Goal: Navigation & Orientation: Find specific page/section

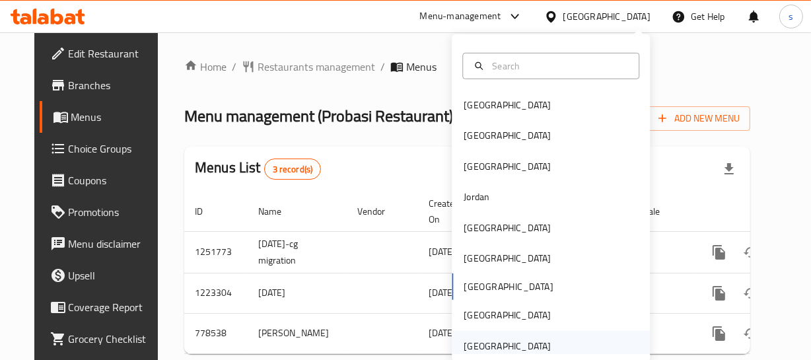
click at [529, 344] on div "[GEOGRAPHIC_DATA]" at bounding box center [507, 346] width 87 height 15
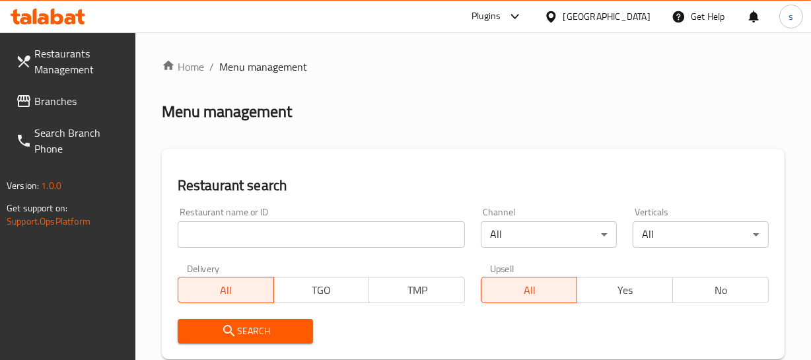
click at [40, 101] on span "Branches" at bounding box center [79, 101] width 91 height 16
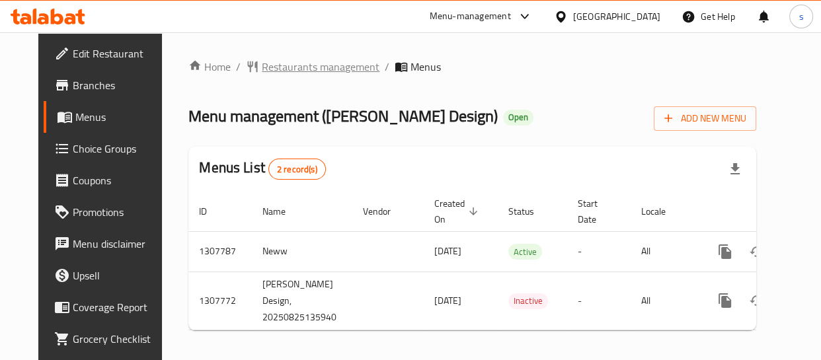
click at [277, 64] on span "Restaurants management" at bounding box center [321, 67] width 118 height 16
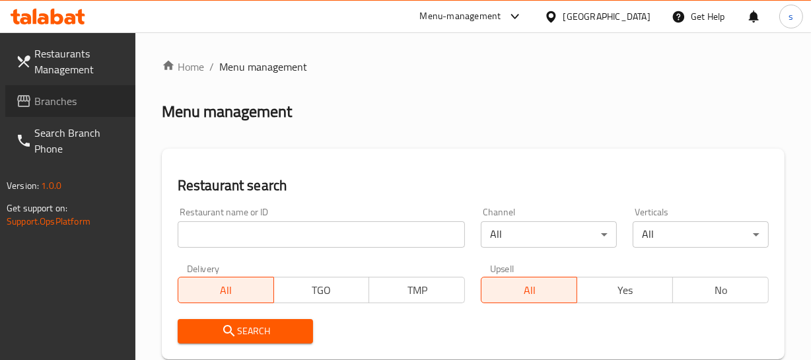
click at [78, 112] on link "Branches" at bounding box center [70, 101] width 130 height 32
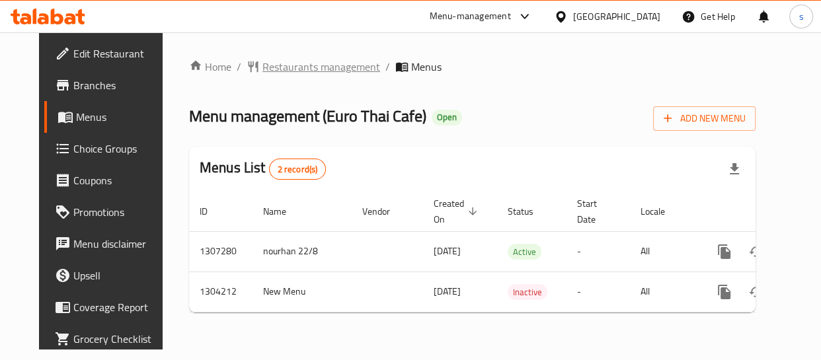
click at [285, 69] on span "Restaurants management" at bounding box center [321, 67] width 118 height 16
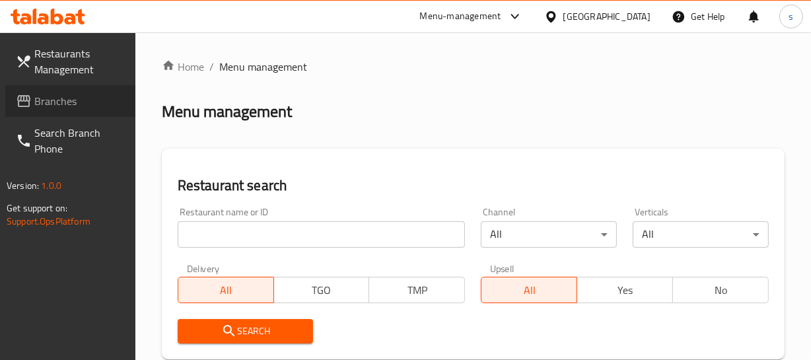
click at [54, 106] on span "Branches" at bounding box center [79, 101] width 91 height 16
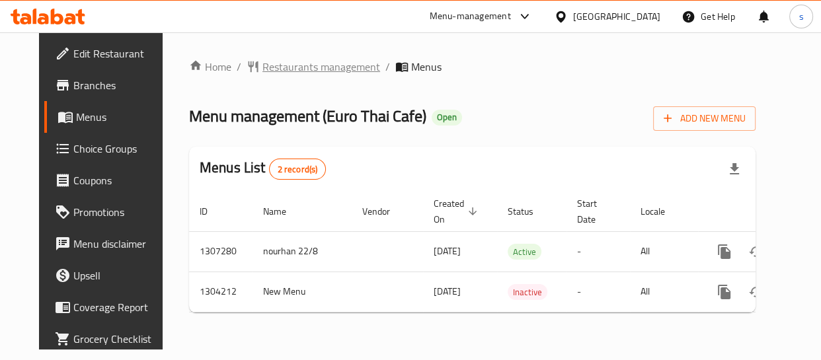
click at [293, 63] on span "Restaurants management" at bounding box center [321, 67] width 118 height 16
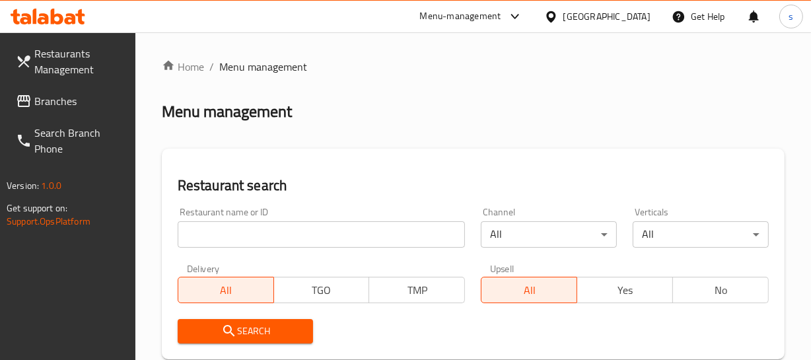
click at [72, 102] on span "Branches" at bounding box center [79, 101] width 91 height 16
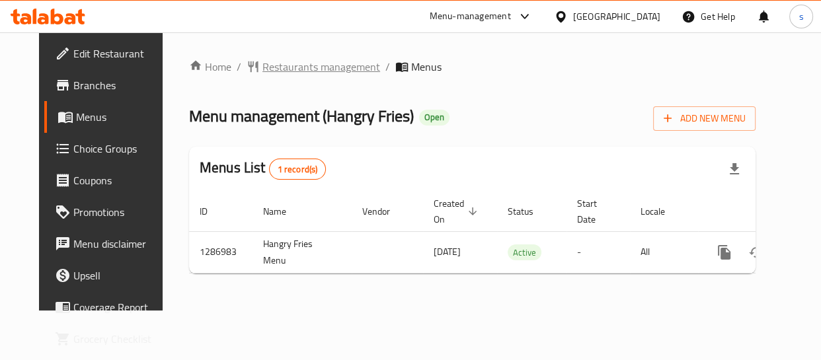
click at [327, 63] on span "Restaurants management" at bounding box center [321, 67] width 118 height 16
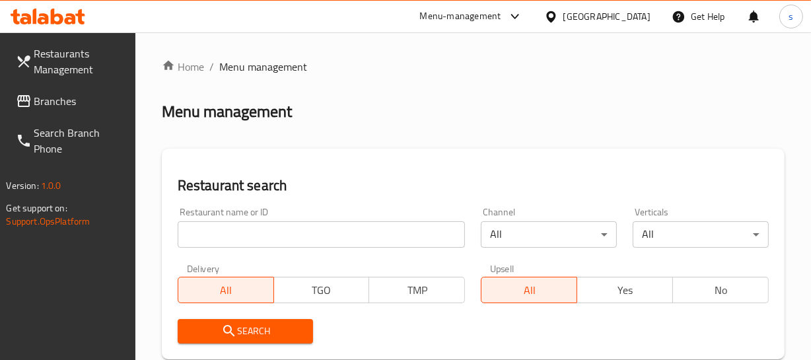
click at [68, 104] on span "Branches" at bounding box center [79, 101] width 91 height 16
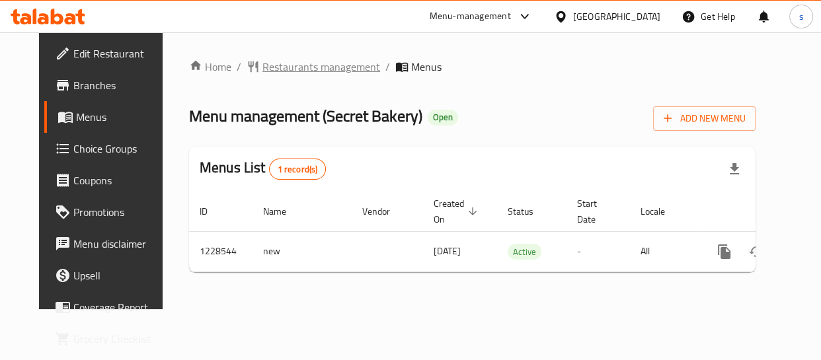
click at [326, 72] on span "Restaurants management" at bounding box center [321, 67] width 118 height 16
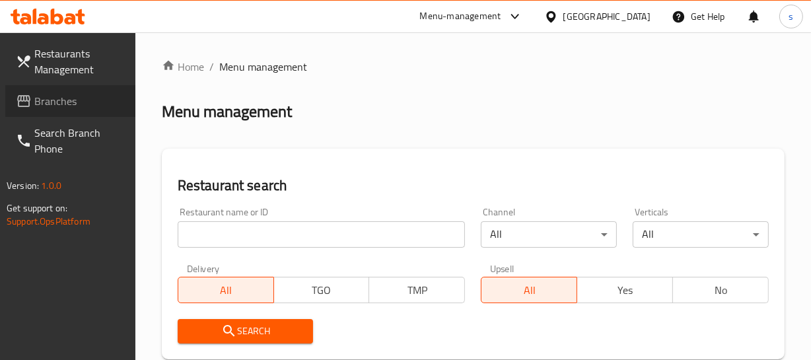
click at [68, 100] on span "Branches" at bounding box center [79, 101] width 91 height 16
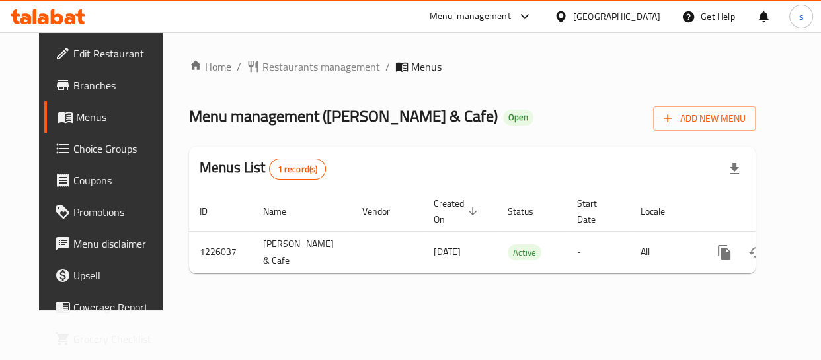
click at [73, 151] on span "Choice Groups" at bounding box center [119, 149] width 92 height 16
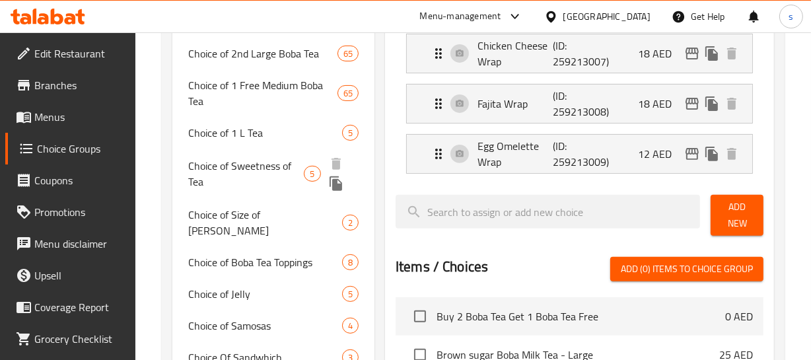
scroll to position [420, 0]
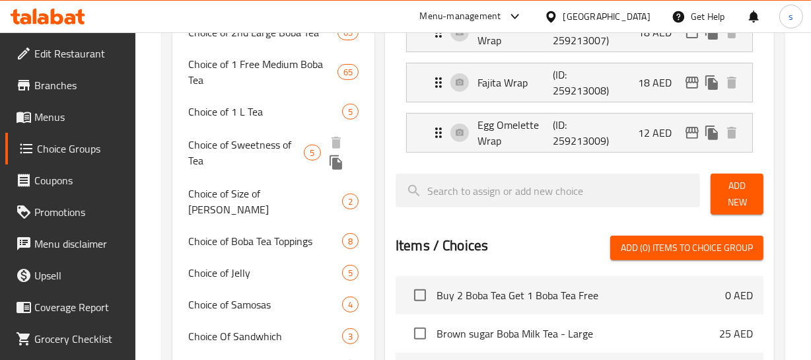
click at [248, 137] on span "Choice of Sweetness of Tea" at bounding box center [246, 153] width 116 height 32
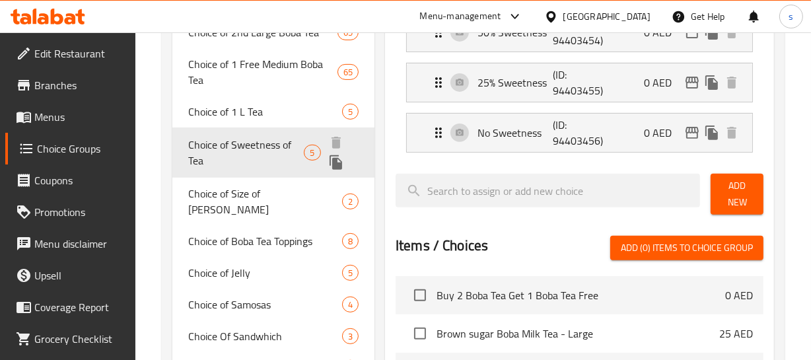
type input "Choice of Sweetness of Tea"
type input "اختيار حلاوة الشاي"
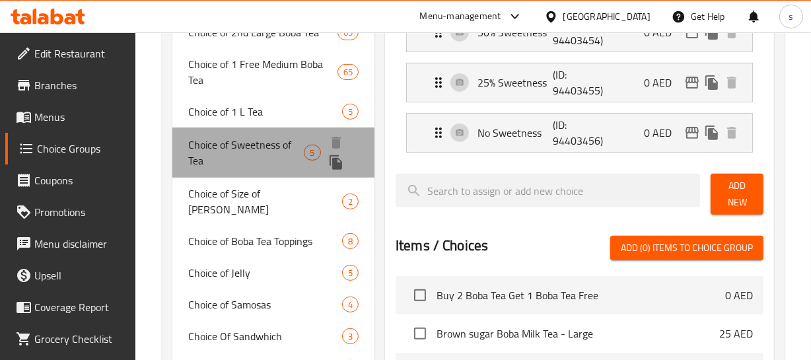
click at [248, 137] on span "Choice of Sweetness of Tea" at bounding box center [246, 153] width 116 height 32
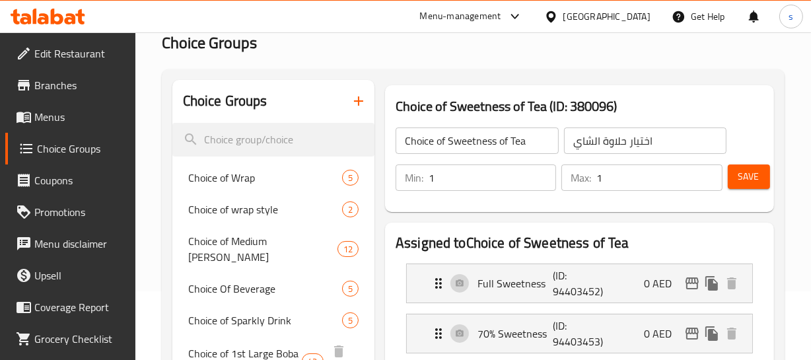
scroll to position [59, 0]
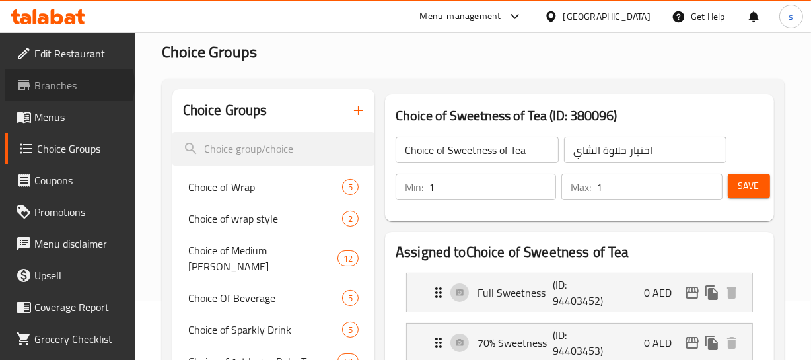
click at [69, 85] on span "Branches" at bounding box center [79, 85] width 91 height 16
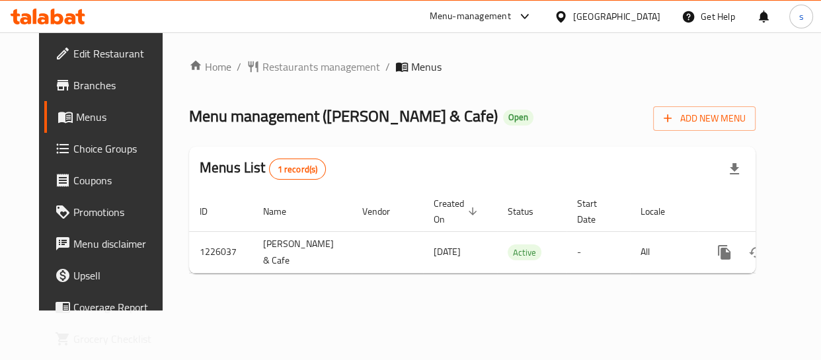
click at [88, 151] on span "Choice Groups" at bounding box center [119, 149] width 92 height 16
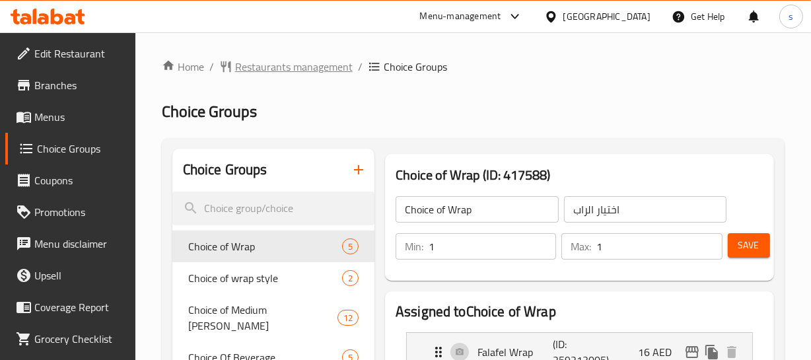
click at [285, 67] on span "Restaurants management" at bounding box center [294, 67] width 118 height 16
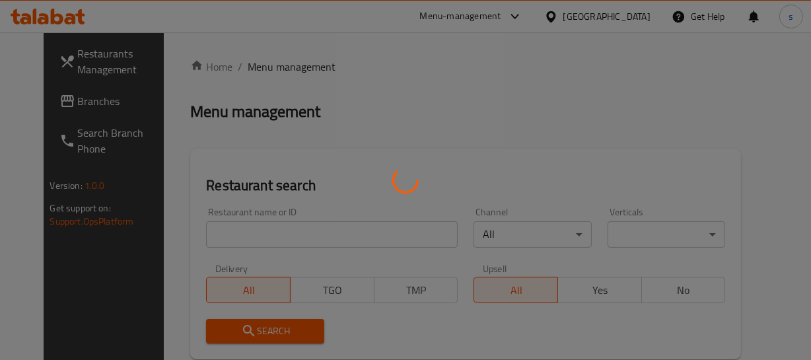
click at [82, 112] on div at bounding box center [405, 180] width 811 height 360
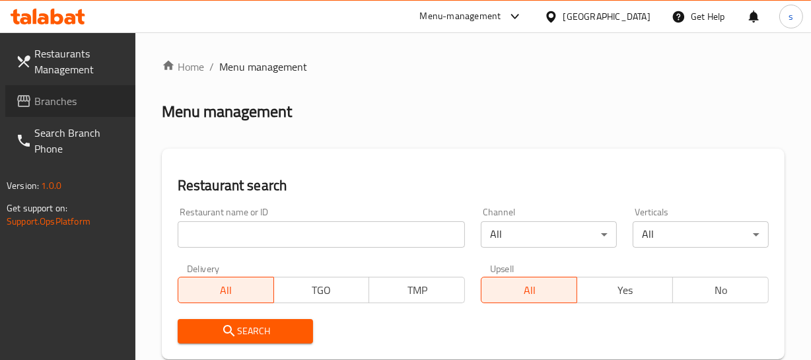
click at [54, 107] on span "Branches" at bounding box center [79, 101] width 91 height 16
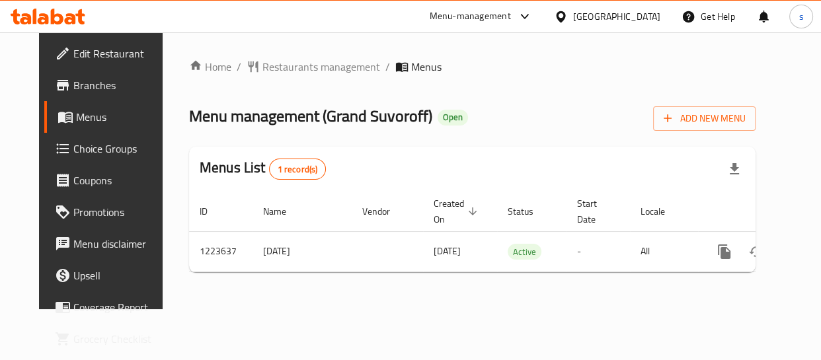
click at [572, 11] on div at bounding box center [563, 16] width 19 height 15
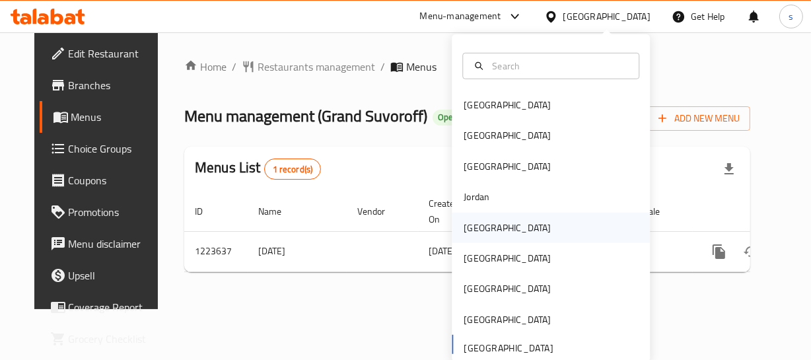
click at [489, 227] on div "[GEOGRAPHIC_DATA]" at bounding box center [507, 227] width 108 height 30
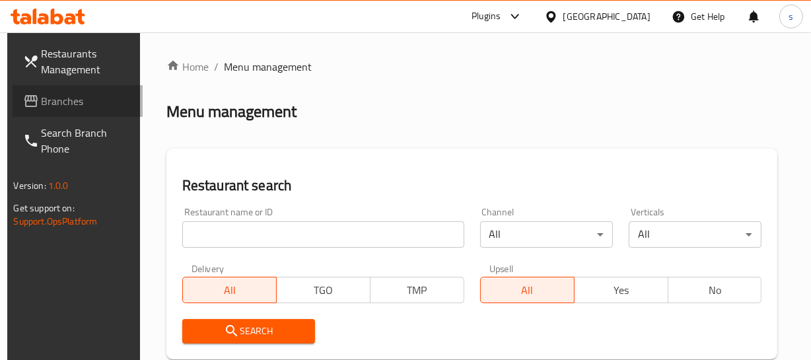
click at [63, 112] on link "Branches" at bounding box center [78, 101] width 130 height 32
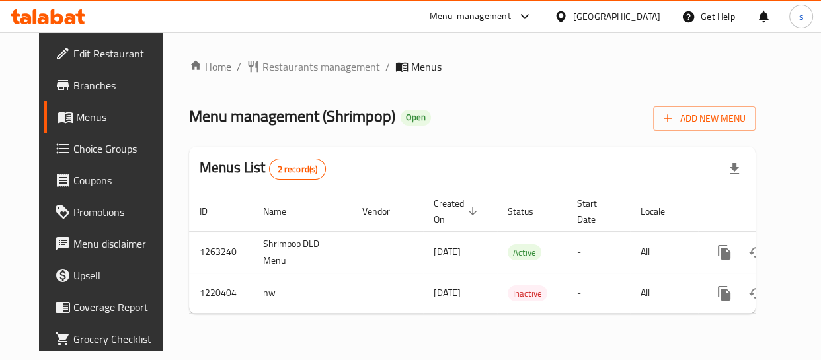
click at [642, 11] on div "[GEOGRAPHIC_DATA]" at bounding box center [616, 16] width 87 height 15
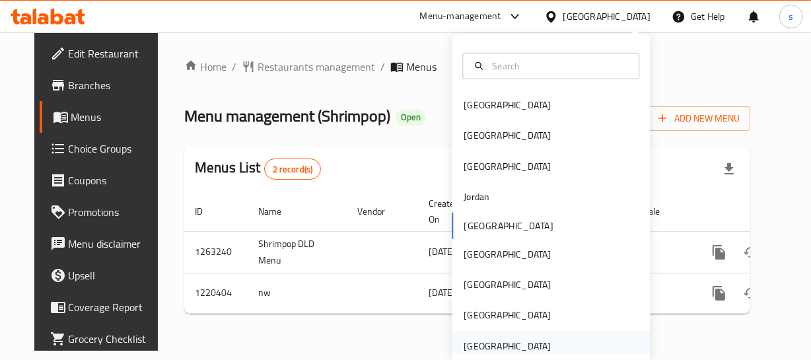
click at [482, 339] on div "[GEOGRAPHIC_DATA]" at bounding box center [507, 346] width 87 height 15
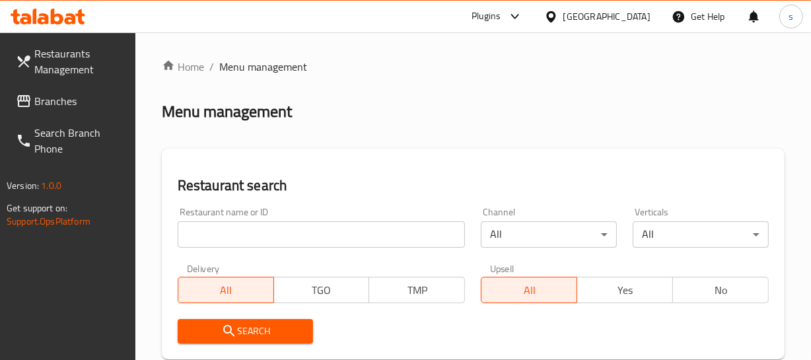
click at [83, 105] on span "Branches" at bounding box center [79, 101] width 91 height 16
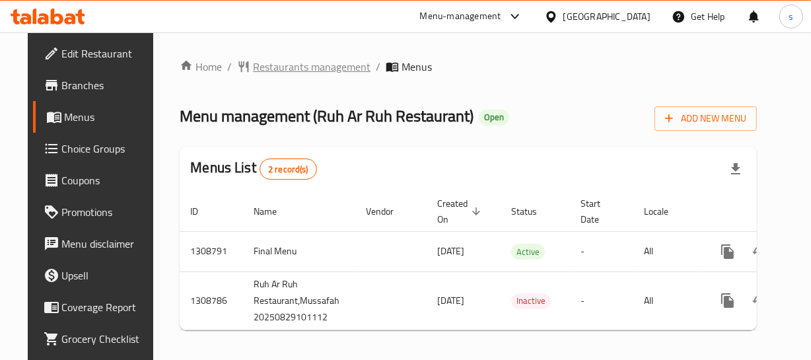
click at [262, 66] on span "Restaurants management" at bounding box center [312, 67] width 118 height 16
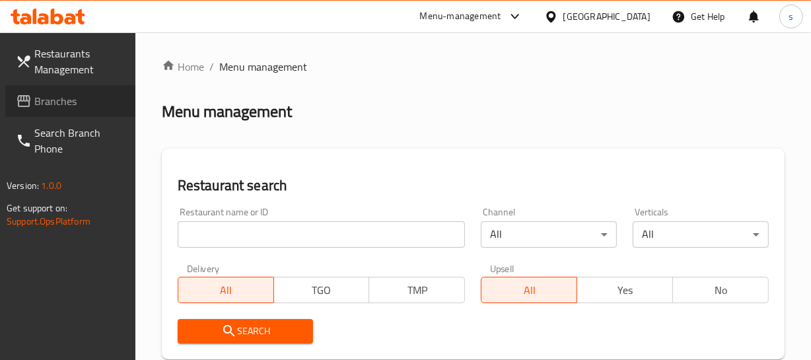
click at [72, 102] on span "Branches" at bounding box center [79, 101] width 91 height 16
